Goal: Entertainment & Leisure: Consume media (video, audio)

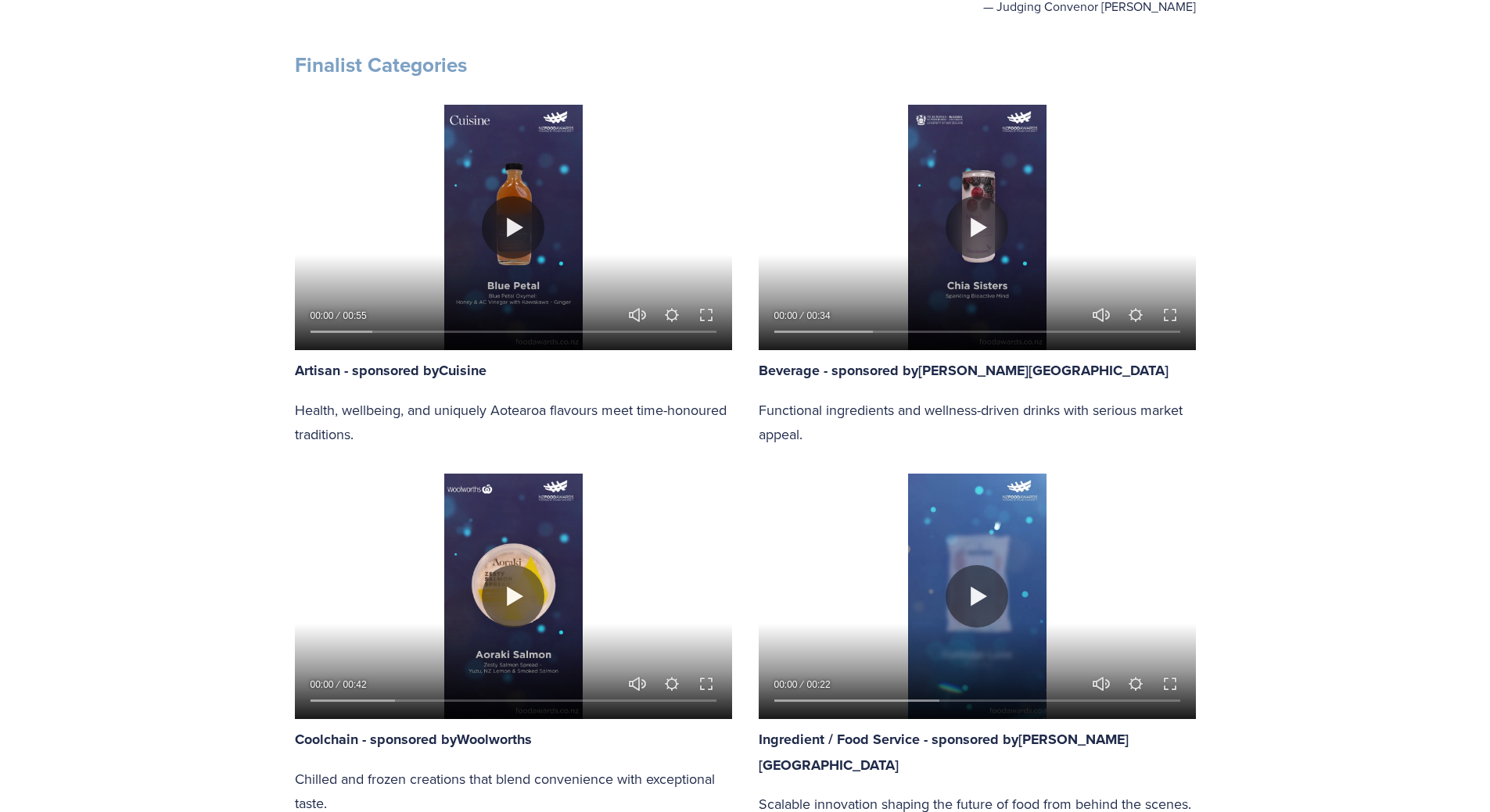
scroll to position [625, 0]
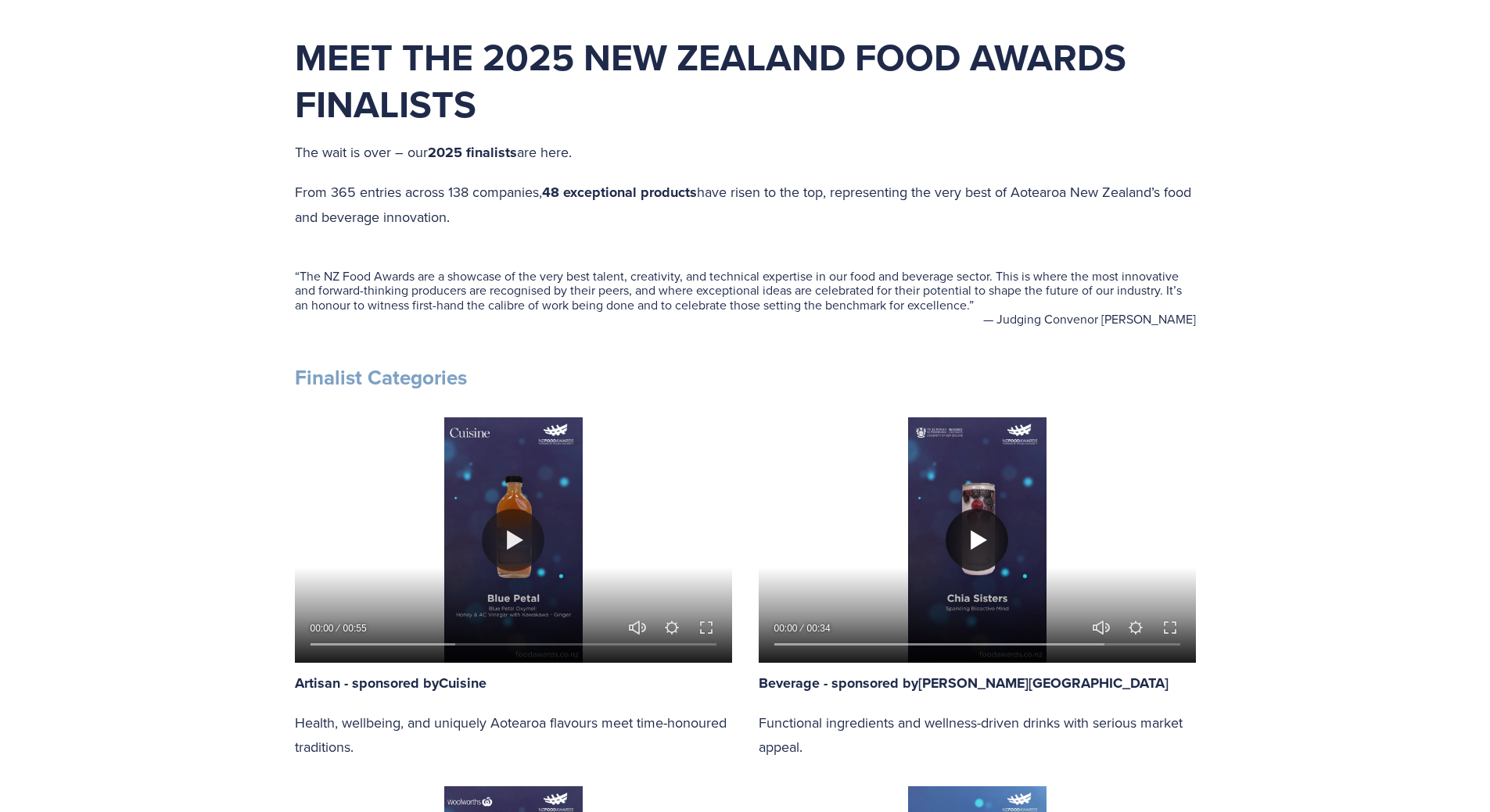
drag, startPoint x: 994, startPoint y: 540, endPoint x: 981, endPoint y: 544, distance: 13.6
click at [994, 541] on button "Play" at bounding box center [977, 540] width 63 height 63
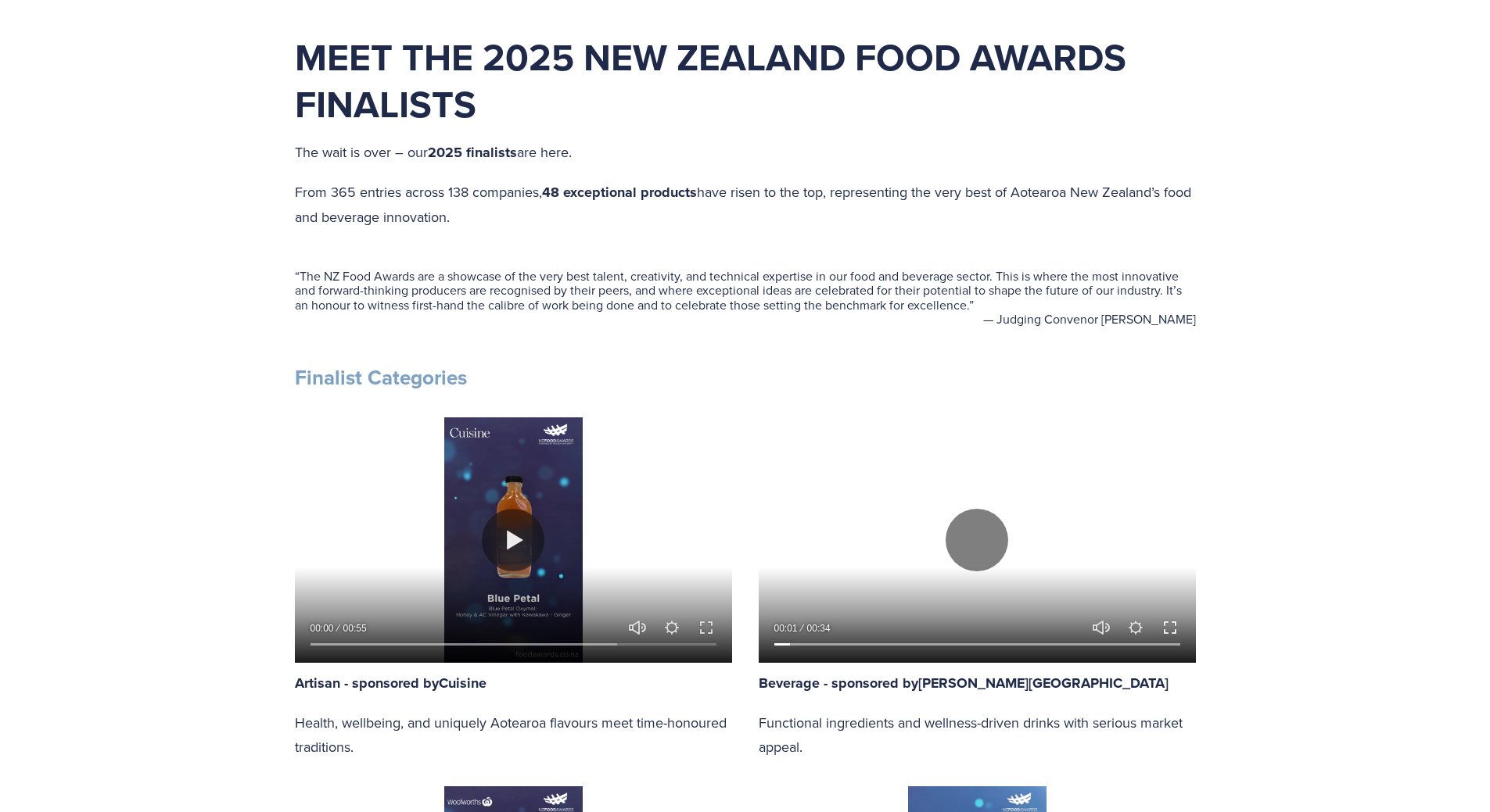
click at [1175, 633] on button "Exit fullscreen Enter fullscreen" at bounding box center [1169, 627] width 18 height 18
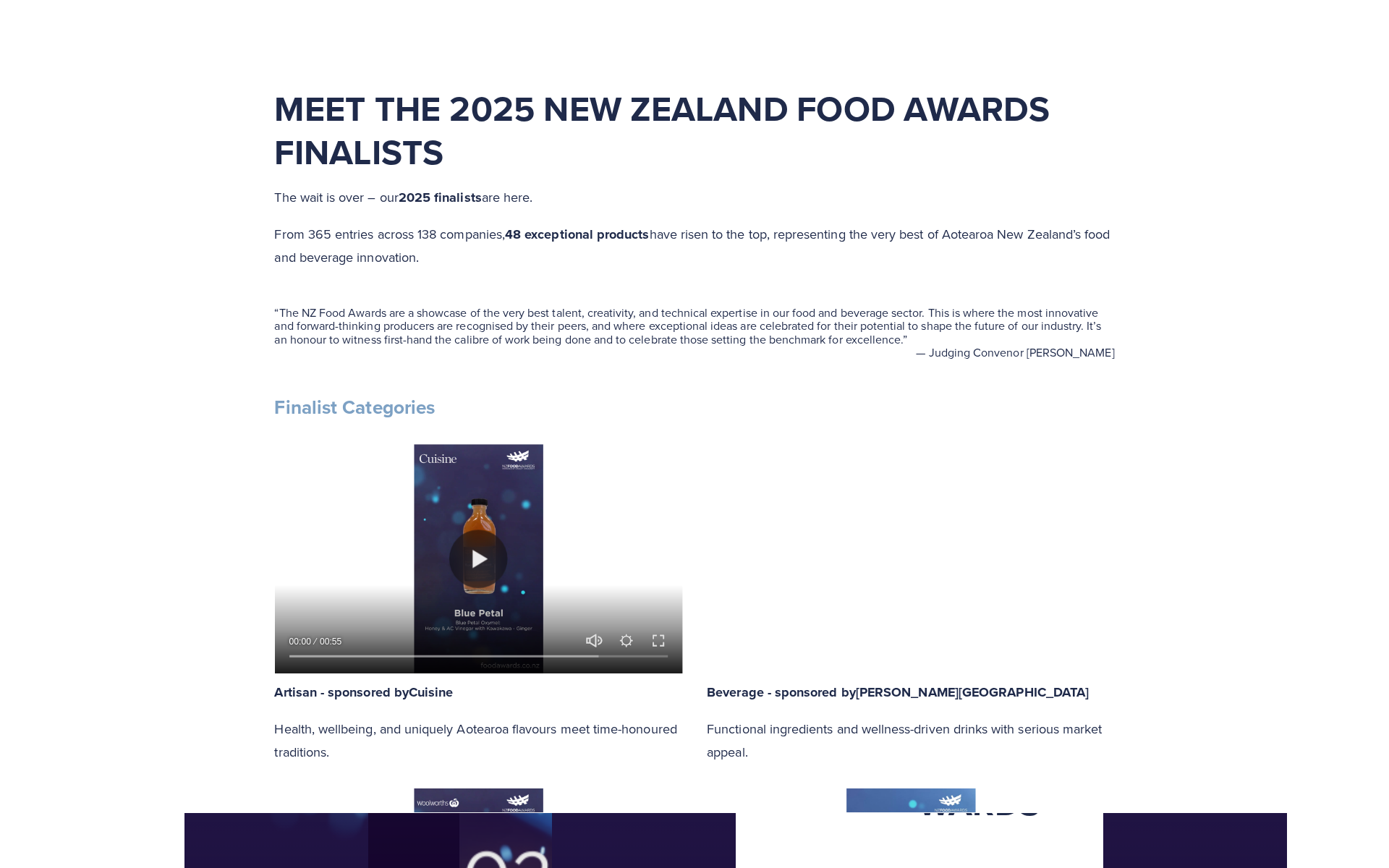
scroll to position [666, 0]
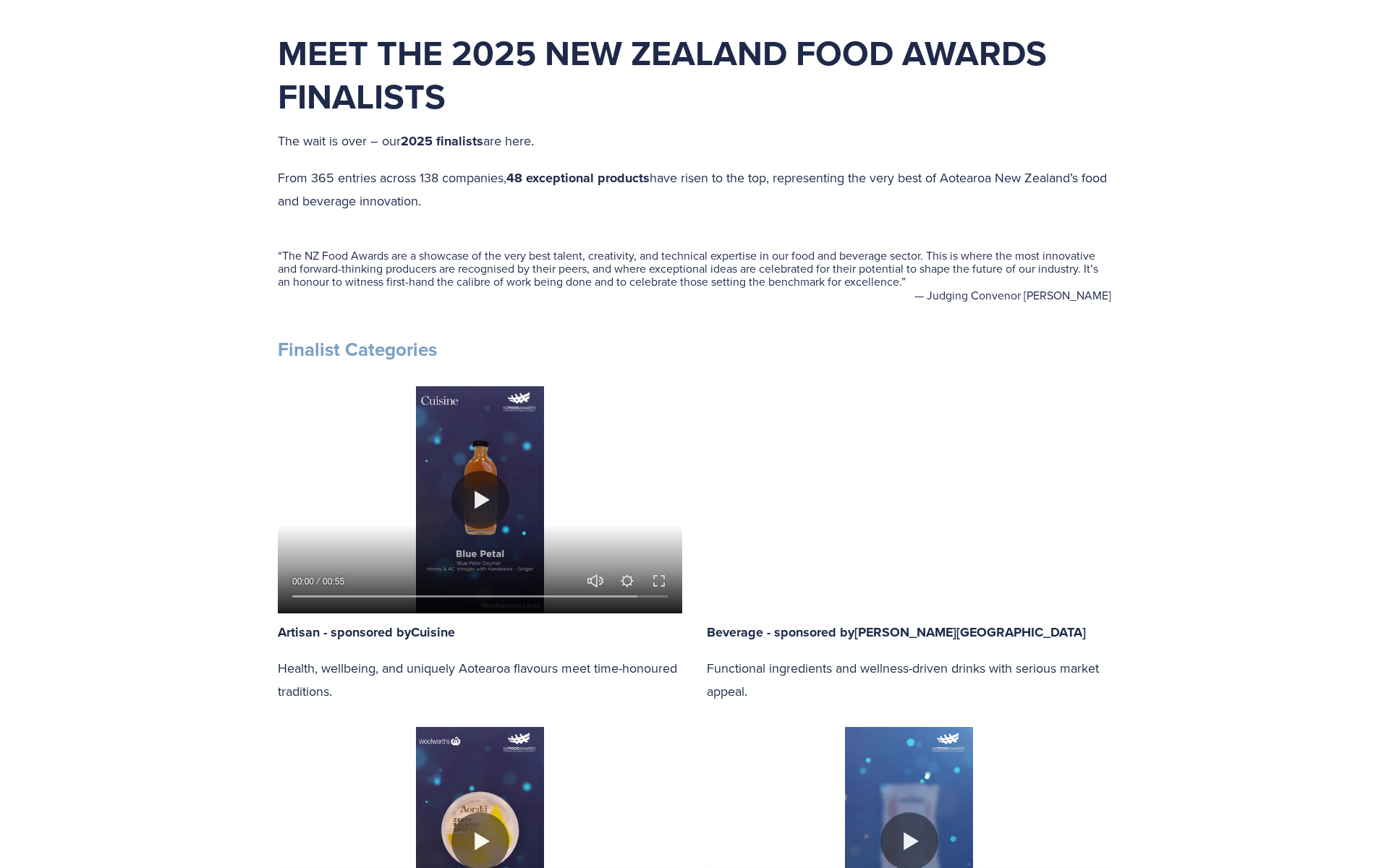
type input "10.11"
type input "0"
drag, startPoint x: 316, startPoint y: 849, endPoint x: 337, endPoint y: 846, distance: 21.2
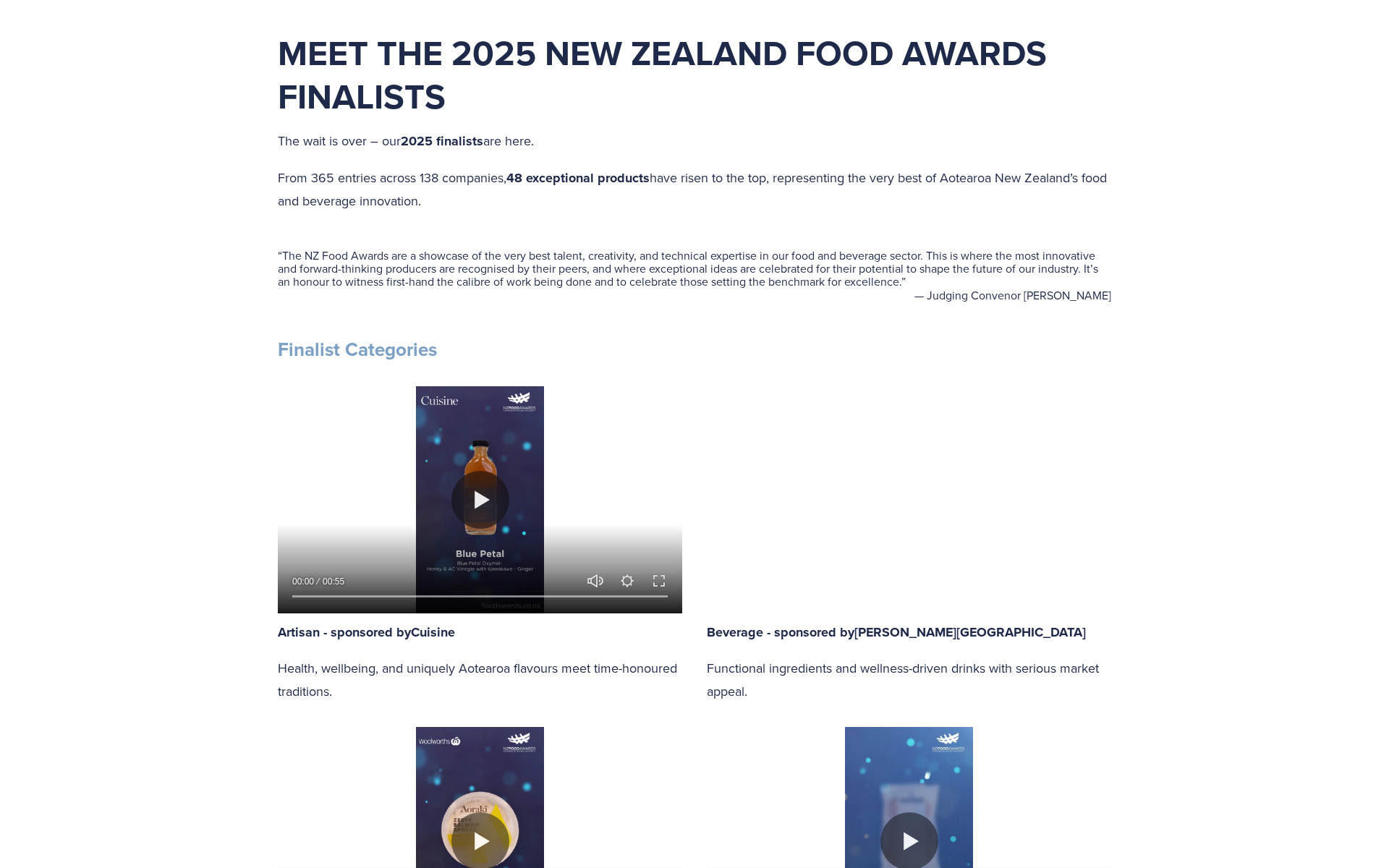
drag, startPoint x: 399, startPoint y: 844, endPoint x: 470, endPoint y: 845, distance: 71.0
drag, startPoint x: 501, startPoint y: 842, endPoint x: 581, endPoint y: 834, distance: 80.4
drag, startPoint x: 641, startPoint y: 848, endPoint x: 679, endPoint y: 847, distance: 38.0
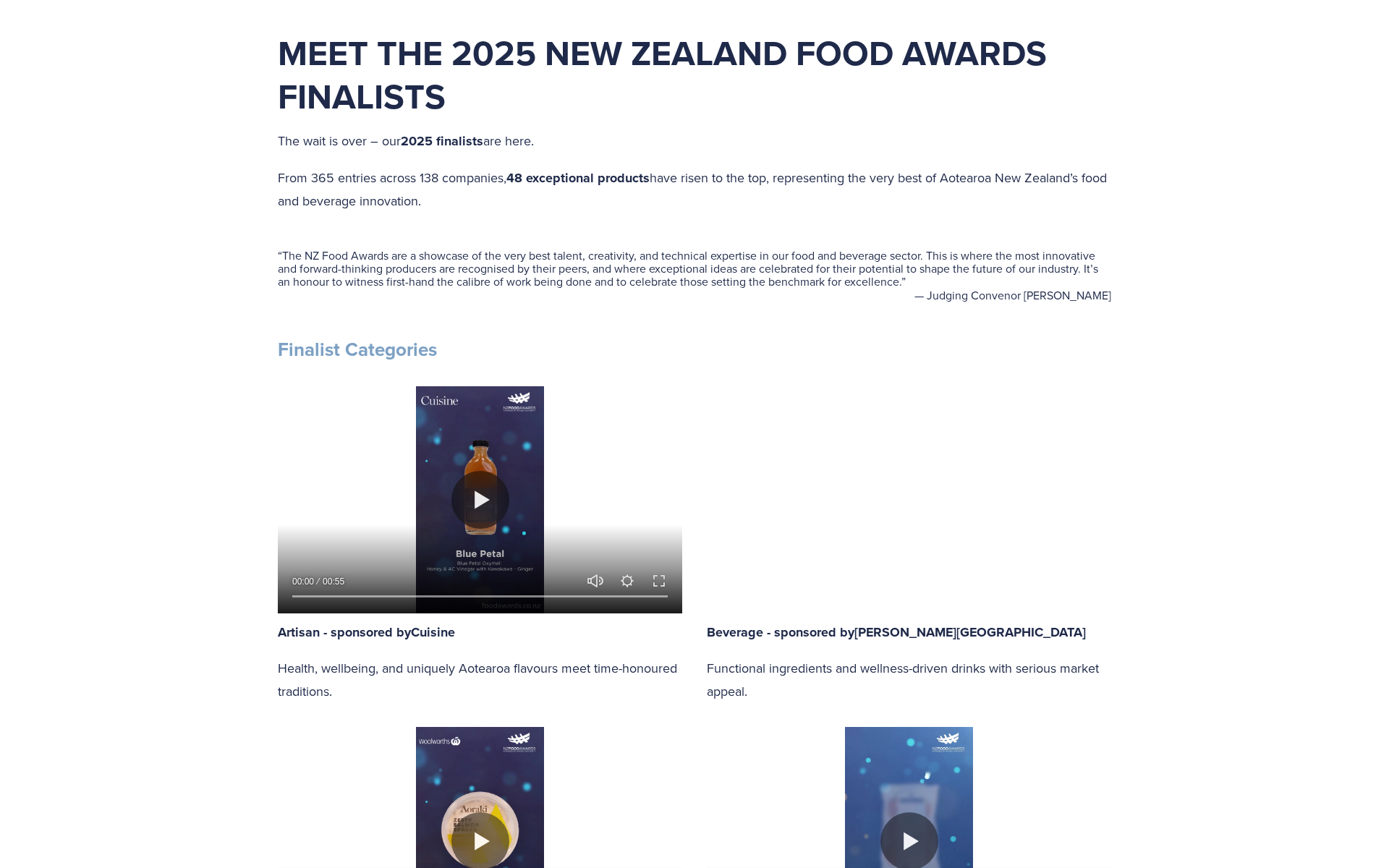
drag, startPoint x: 705, startPoint y: 845, endPoint x: 863, endPoint y: 838, distance: 158.2
drag, startPoint x: 903, startPoint y: 840, endPoint x: 929, endPoint y: 839, distance: 26.0
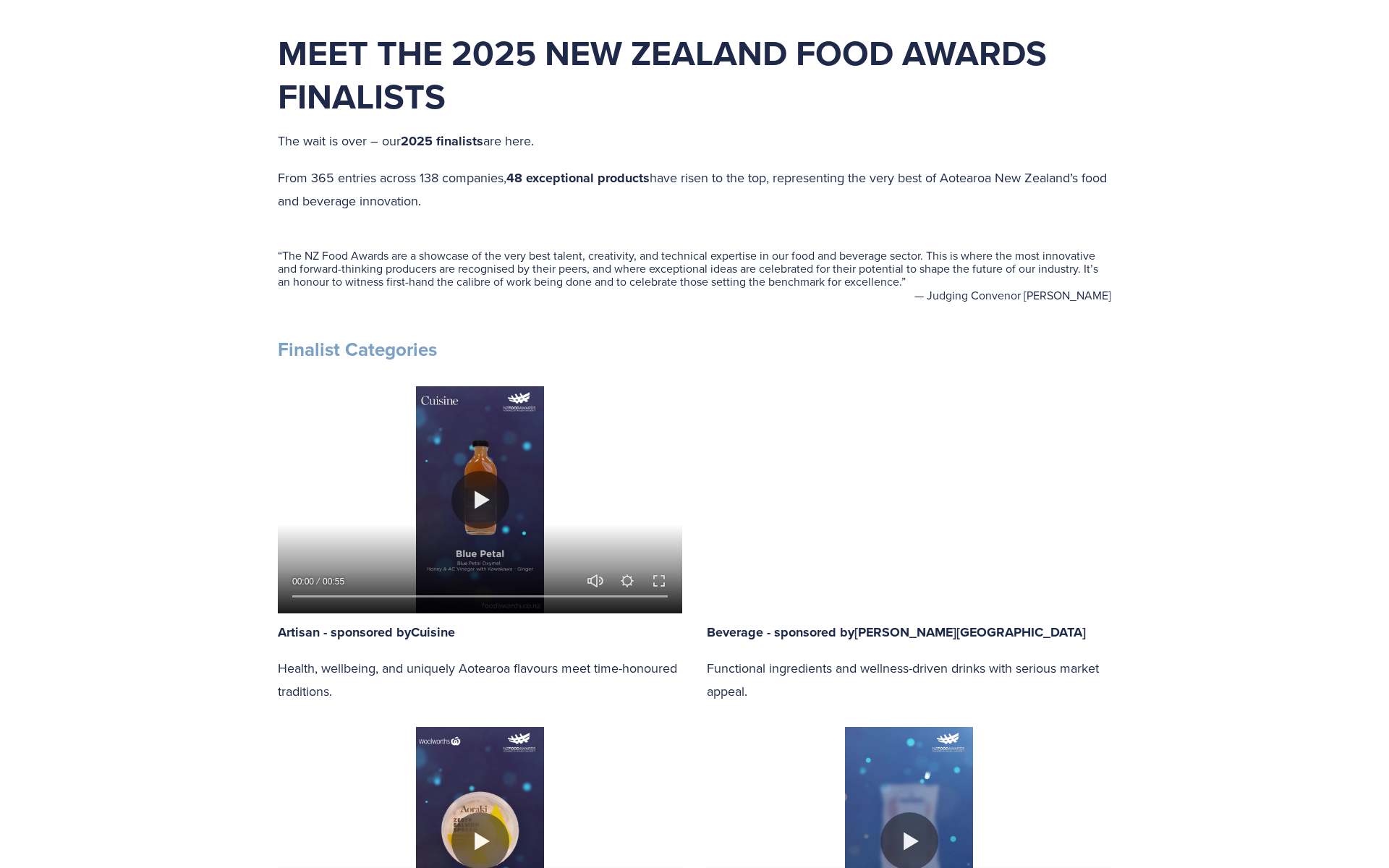
drag, startPoint x: 953, startPoint y: 838, endPoint x: 960, endPoint y: 842, distance: 8.1
drag, startPoint x: 968, startPoint y: 845, endPoint x: 1149, endPoint y: 839, distance: 181.1
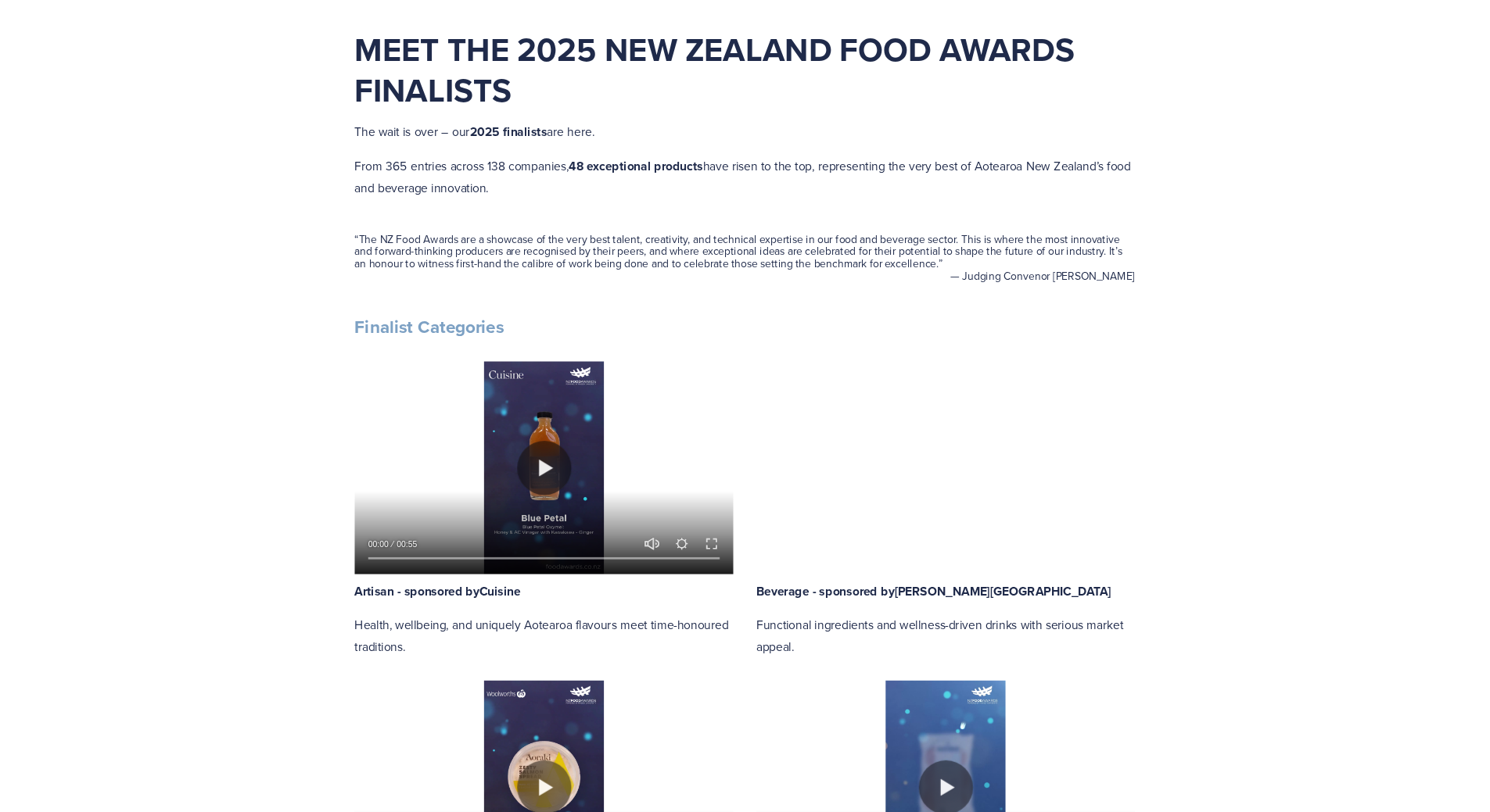
scroll to position [625, 0]
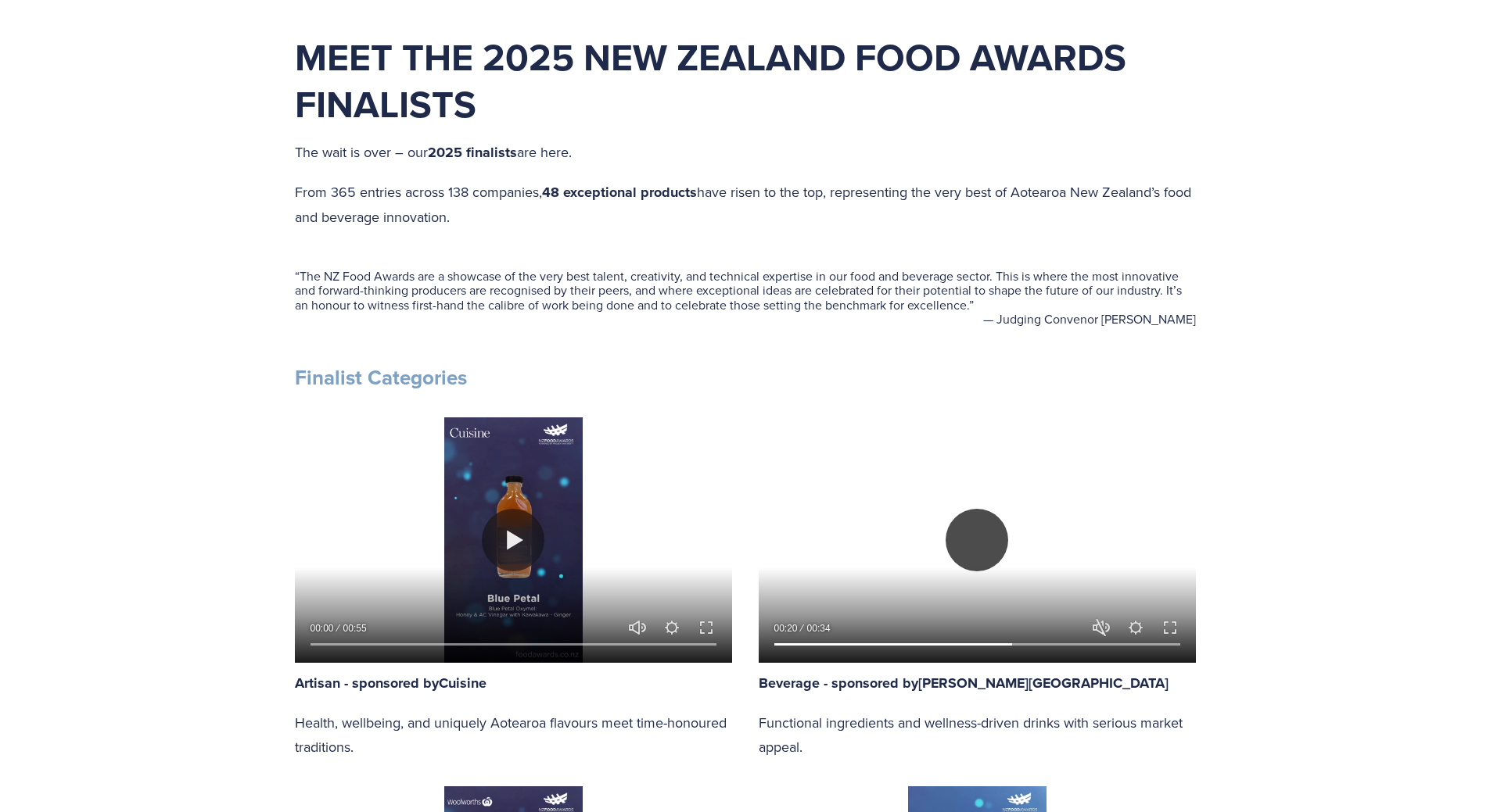
click at [979, 535] on button "Play" at bounding box center [977, 540] width 63 height 63
type input "59.44"
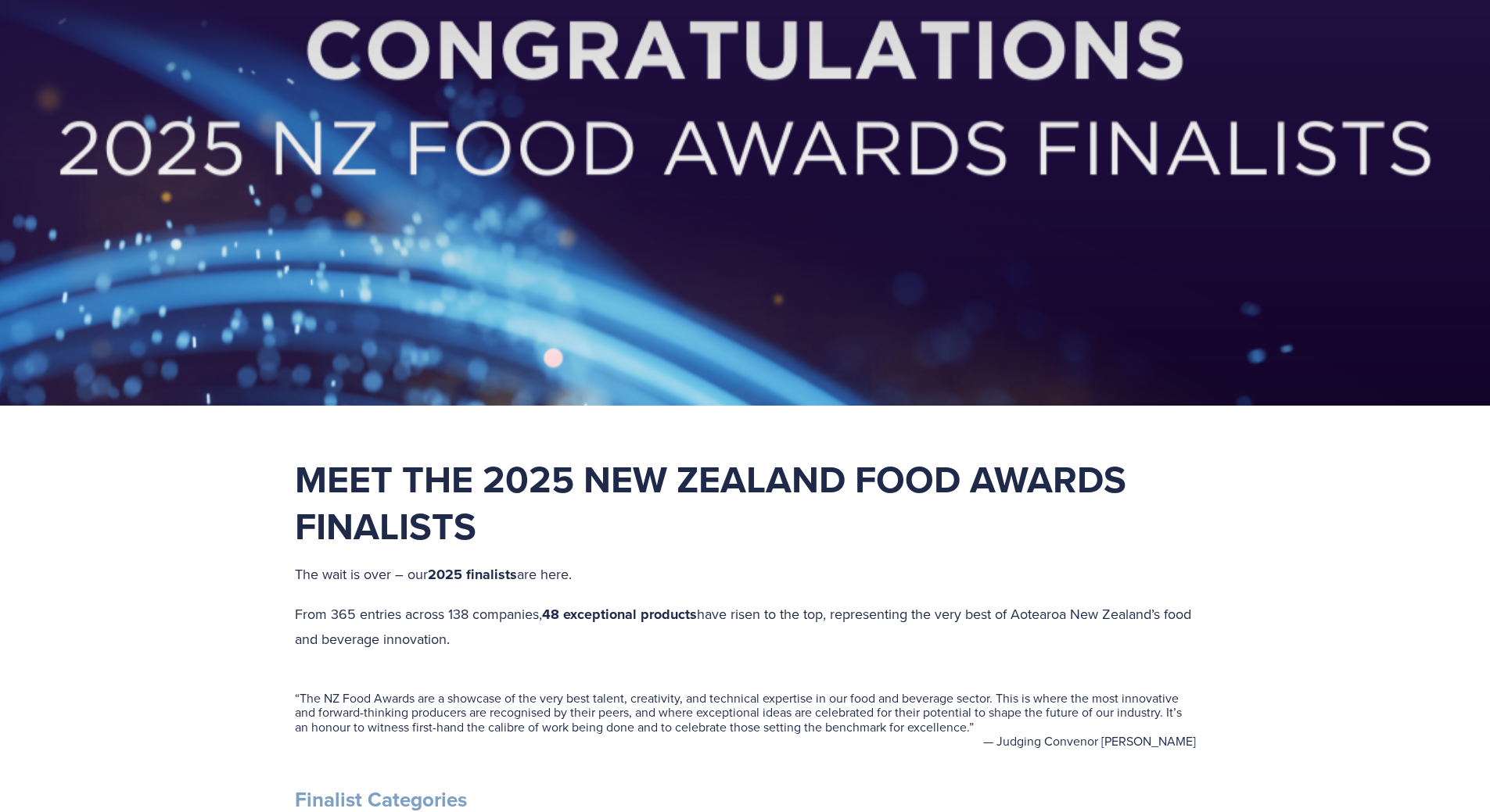
scroll to position [0, 0]
